Goal: Transaction & Acquisition: Book appointment/travel/reservation

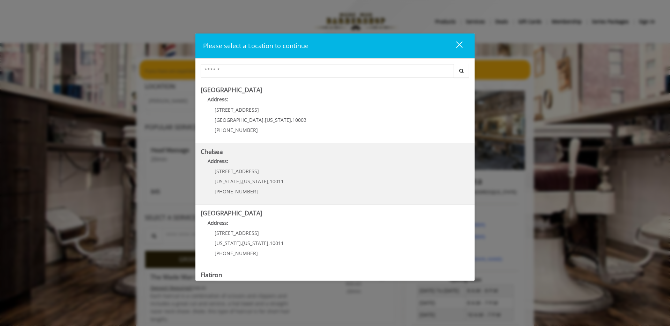
click at [339, 172] on link "Chelsea Address: 169/170 W 23rd St New York , New York , 10011 (917) 639-3902" at bounding box center [335, 173] width 269 height 51
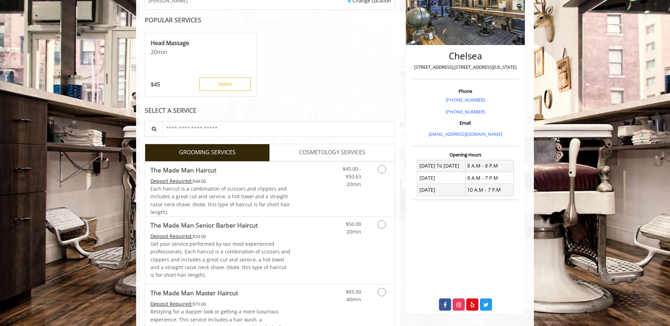
scroll to position [127, 0]
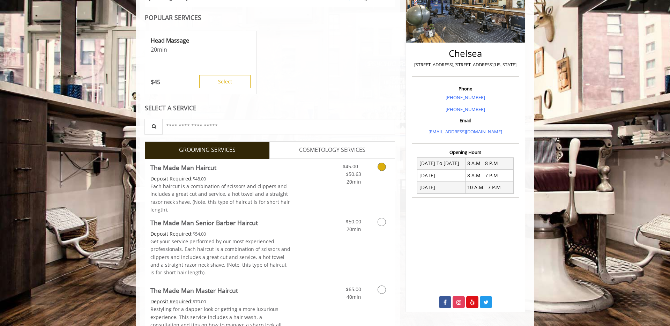
click at [377, 172] on link "Grooming services" at bounding box center [381, 172] width 18 height 27
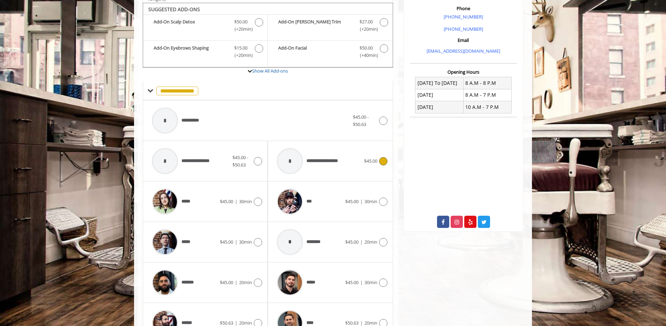
scroll to position [210, 0]
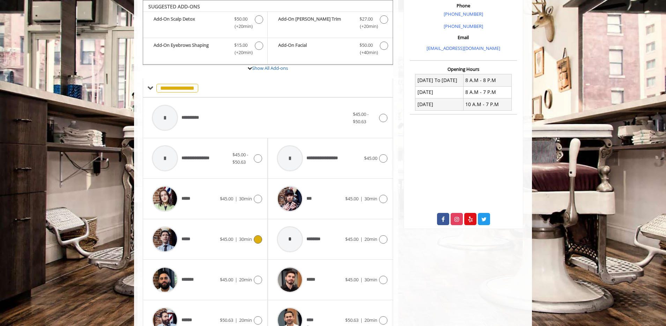
click at [243, 243] on div "$45.00 | 30min" at bounding box center [241, 239] width 42 height 8
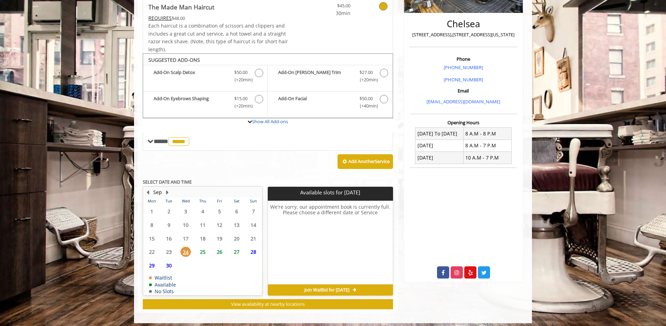
scroll to position [161, 0]
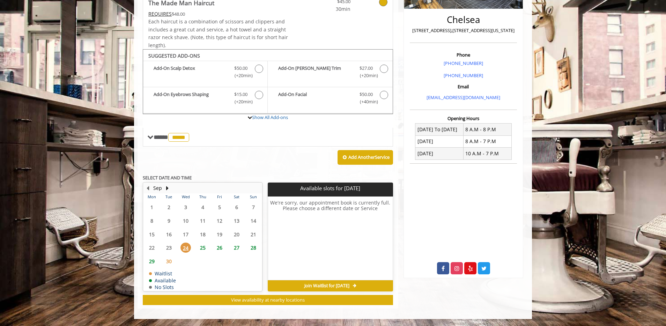
click at [198, 248] on span "25" at bounding box center [202, 247] width 10 height 10
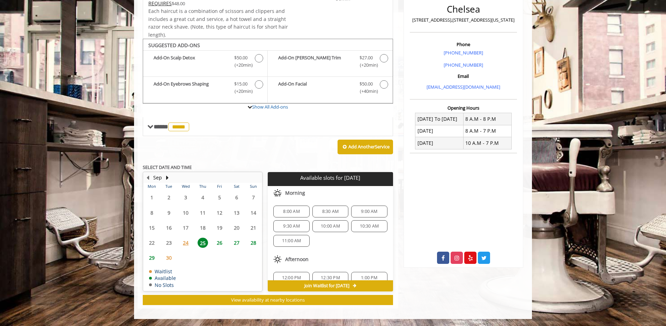
click at [189, 245] on span "24" at bounding box center [185, 243] width 10 height 10
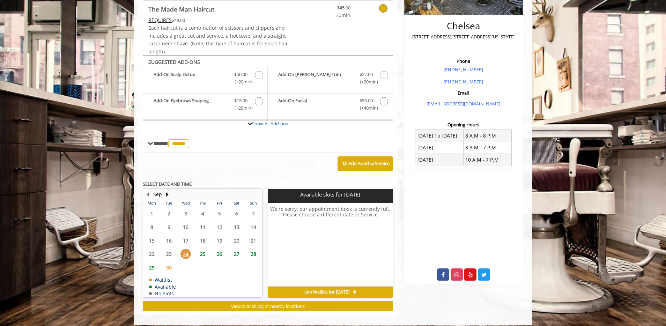
scroll to position [161, 0]
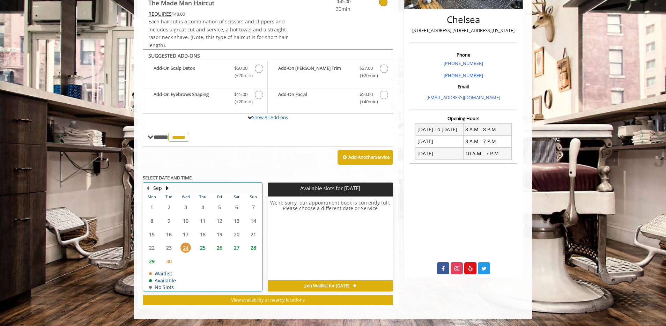
click at [208, 247] on div "25" at bounding box center [202, 247] width 14 height 10
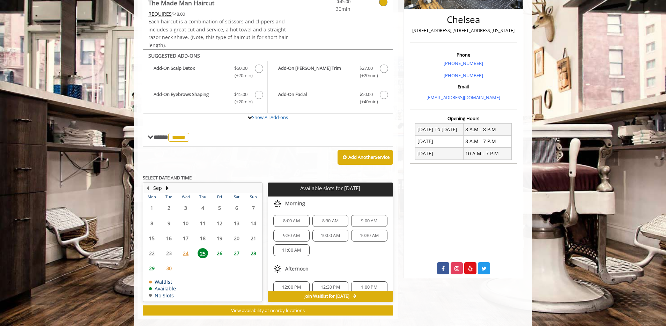
scroll to position [0, 0]
click at [219, 255] on span "26" at bounding box center [219, 253] width 10 height 10
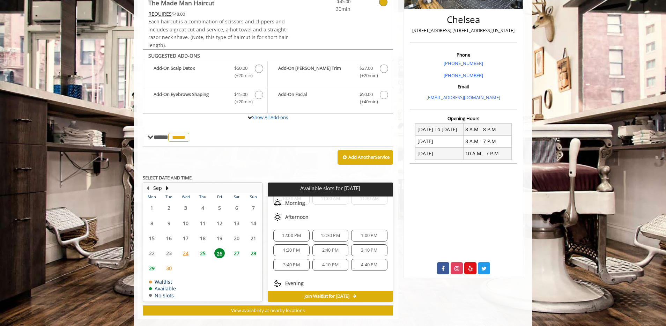
scroll to position [42, 0]
click at [299, 259] on span "3:40 PM" at bounding box center [291, 261] width 30 height 6
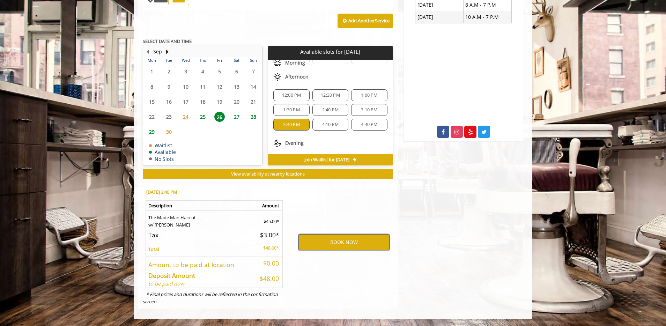
click at [327, 237] on button "BOOK NOW" at bounding box center [343, 242] width 91 height 16
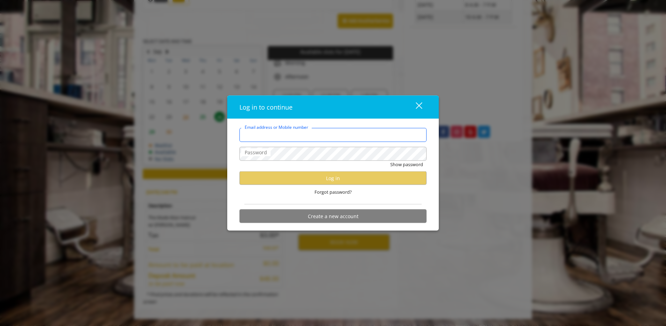
type input "**********"
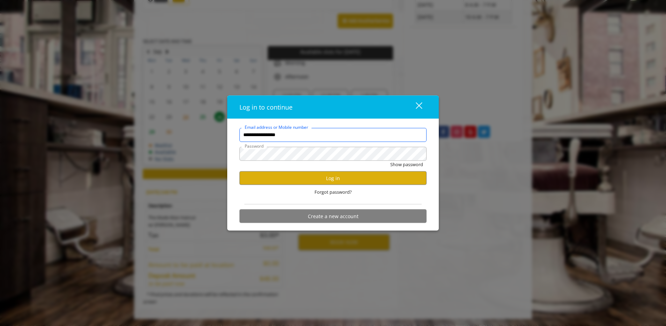
scroll to position [0, 0]
click at [390, 160] on button "Show password" at bounding box center [406, 163] width 33 height 7
click at [347, 180] on button "Log in" at bounding box center [332, 178] width 187 height 14
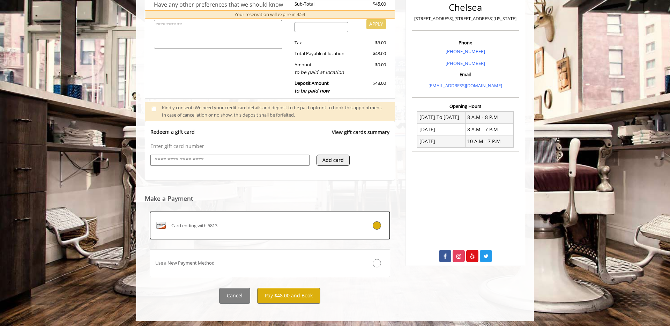
scroll to position [175, 0]
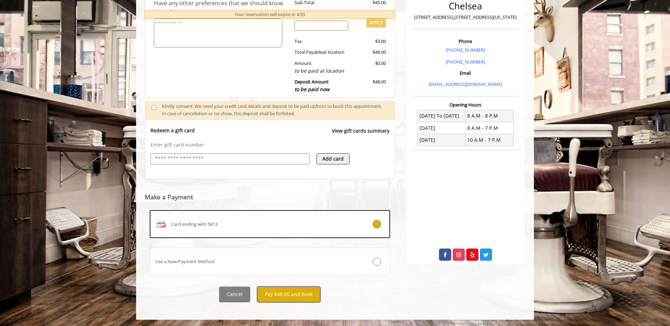
click at [301, 290] on button "Pay $48.00 and Book" at bounding box center [288, 294] width 63 height 16
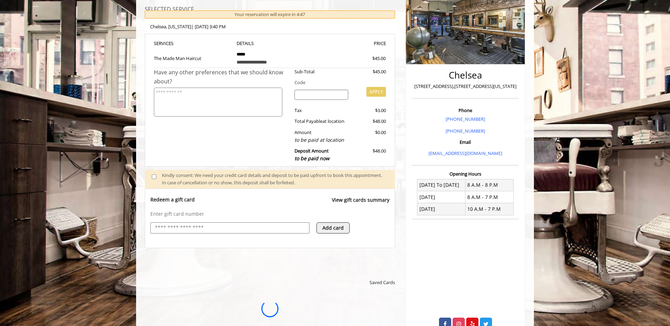
scroll to position [111, 0]
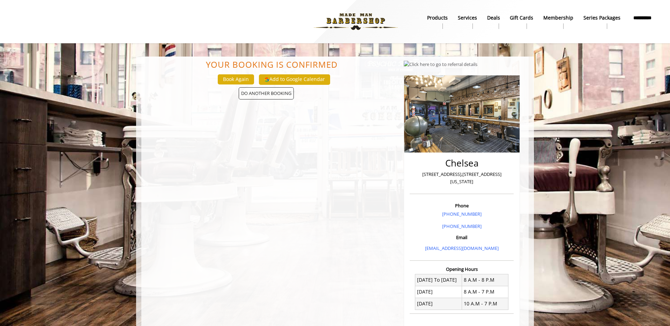
drag, startPoint x: 255, startPoint y: 64, endPoint x: 275, endPoint y: 67, distance: 19.7
click at [255, 64] on center "Your Booking is confirmed" at bounding box center [271, 64] width 243 height 9
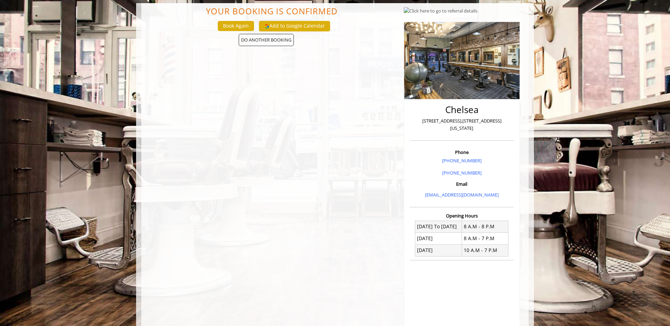
scroll to position [112, 0]
